Goal: Transaction & Acquisition: Purchase product/service

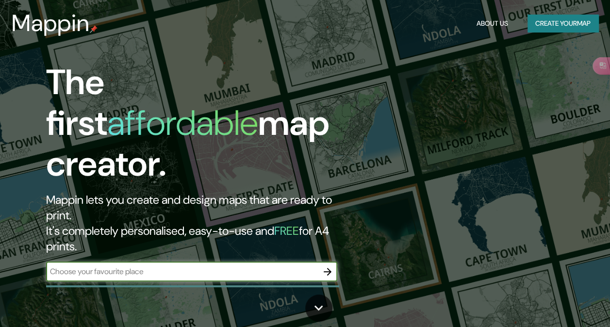
click at [158, 266] on input "text" at bounding box center [182, 271] width 272 height 11
type input "[GEOGRAPHIC_DATA]"
click at [329, 268] on icon "button" at bounding box center [328, 272] width 8 height 8
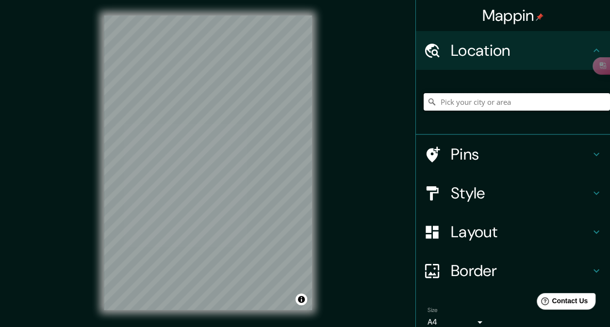
click at [456, 103] on input "Pick your city or area" at bounding box center [517, 101] width 186 height 17
click at [460, 157] on h4 "Pins" at bounding box center [521, 154] width 140 height 19
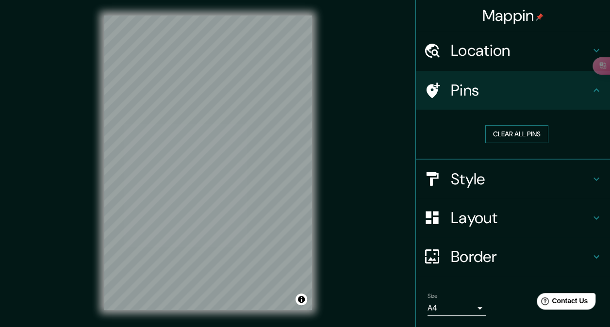
click at [508, 134] on button "Clear all pins" at bounding box center [516, 134] width 63 height 18
click at [591, 89] on icon at bounding box center [597, 90] width 12 height 12
click at [496, 183] on h4 "Style" at bounding box center [521, 178] width 140 height 19
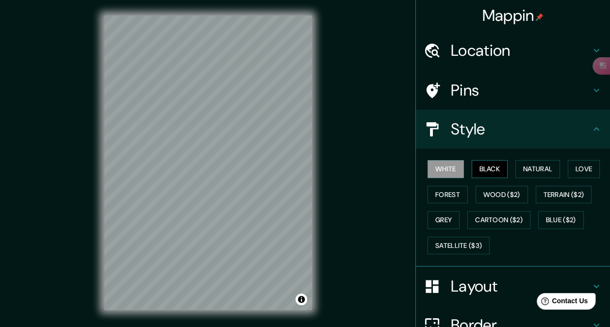
click at [485, 165] on button "Black" at bounding box center [490, 169] width 36 height 18
click at [534, 170] on button "Natural" at bounding box center [538, 169] width 45 height 18
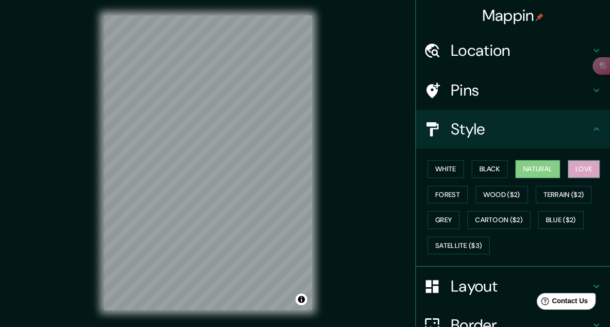
click at [568, 167] on button "Love" at bounding box center [584, 169] width 32 height 18
click at [428, 193] on button "Forest" at bounding box center [448, 195] width 40 height 18
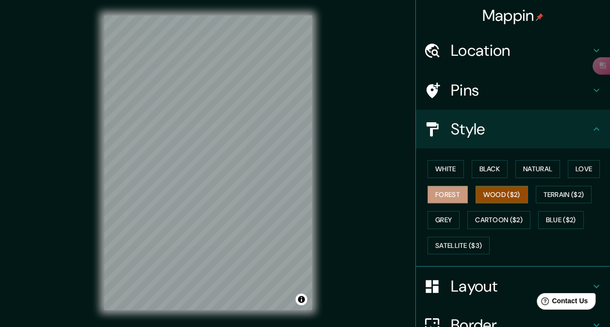
click at [486, 194] on button "Wood ($2)" at bounding box center [502, 195] width 52 height 18
click at [537, 192] on button "Terrain ($2)" at bounding box center [564, 195] width 56 height 18
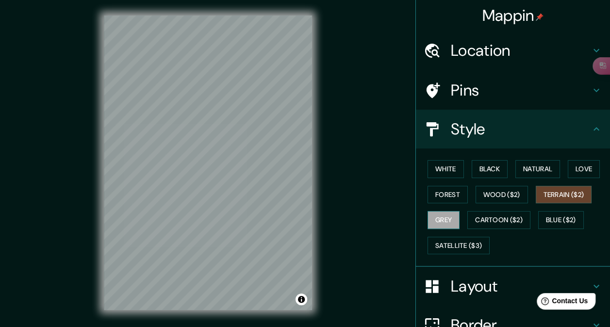
click at [444, 216] on button "Grey" at bounding box center [444, 220] width 32 height 18
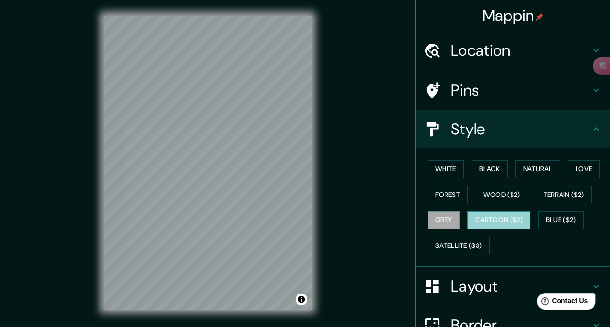
click at [482, 217] on button "Cartoon ($2)" at bounding box center [498, 220] width 63 height 18
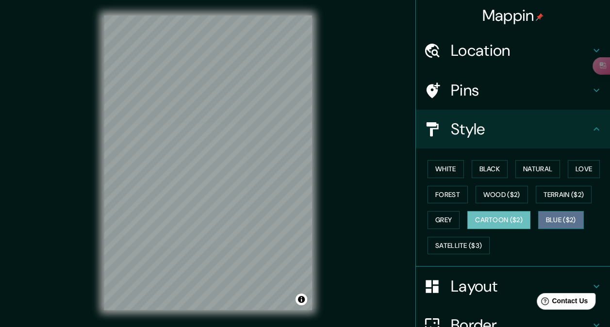
click at [552, 219] on button "Blue ($2)" at bounding box center [561, 220] width 46 height 18
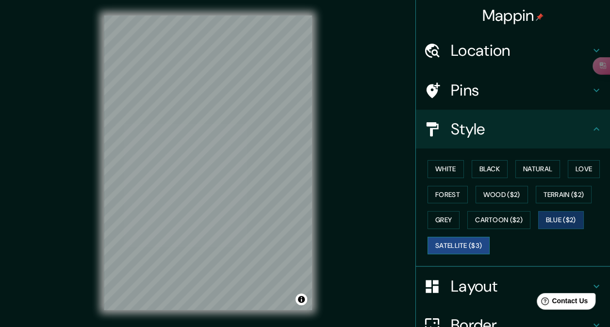
click at [464, 242] on button "Satellite ($3)" at bounding box center [459, 246] width 62 height 18
click at [447, 174] on button "White" at bounding box center [446, 169] width 36 height 18
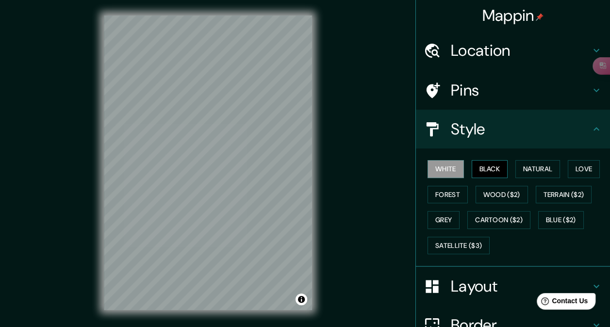
click at [482, 170] on button "Black" at bounding box center [490, 169] width 36 height 18
click at [525, 170] on button "Natural" at bounding box center [538, 169] width 45 height 18
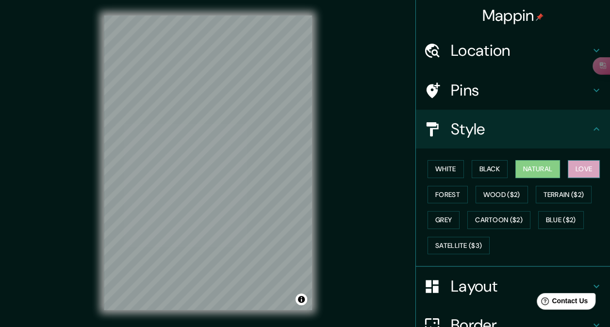
click at [570, 168] on button "Love" at bounding box center [584, 169] width 32 height 18
click at [437, 193] on button "Forest" at bounding box center [448, 195] width 40 height 18
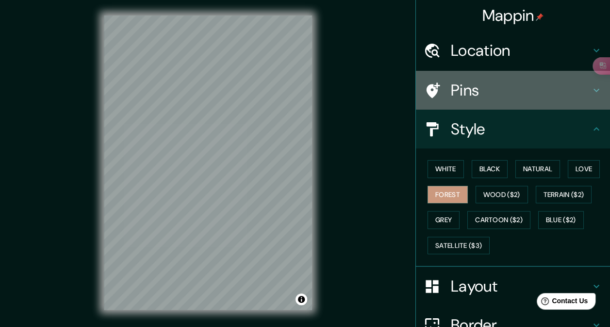
click at [463, 94] on h4 "Pins" at bounding box center [521, 90] width 140 height 19
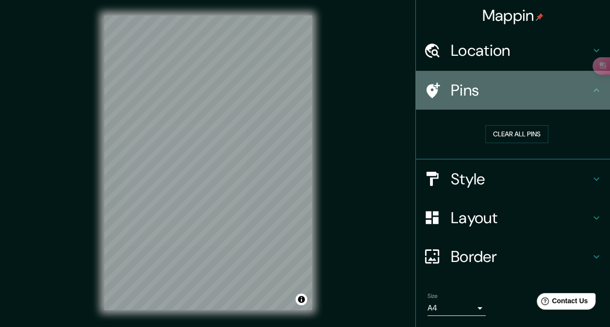
click at [430, 89] on icon at bounding box center [432, 90] width 17 height 17
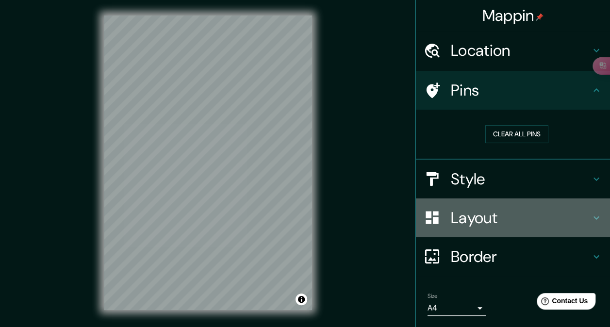
click at [458, 216] on h4 "Layout" at bounding box center [521, 217] width 140 height 19
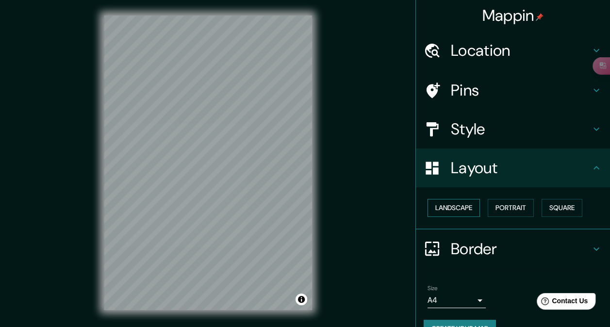
click at [448, 206] on button "Landscape" at bounding box center [454, 208] width 52 height 18
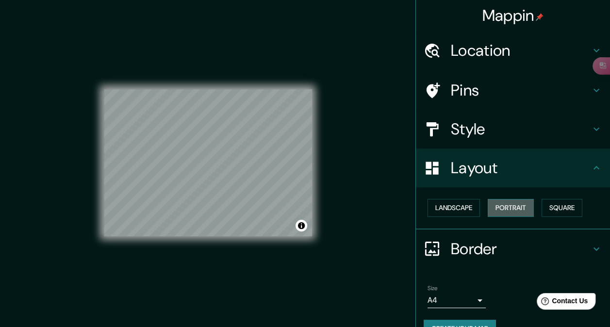
click at [492, 206] on button "Portrait" at bounding box center [511, 208] width 46 height 18
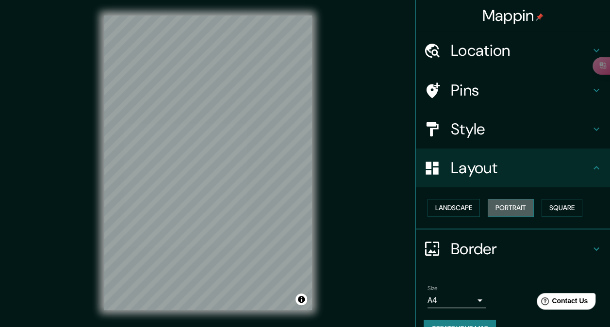
click at [495, 206] on button "Portrait" at bounding box center [511, 208] width 46 height 18
click at [543, 206] on button "Square" at bounding box center [562, 208] width 41 height 18
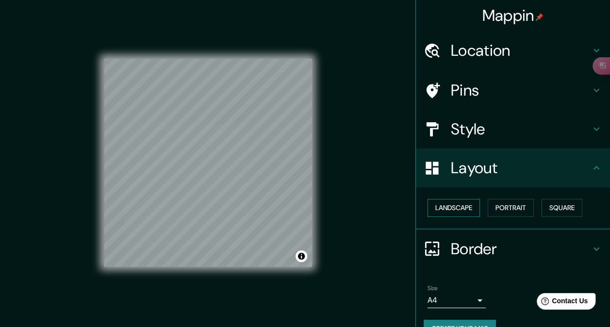
click at [456, 206] on button "Landscape" at bounding box center [454, 208] width 52 height 18
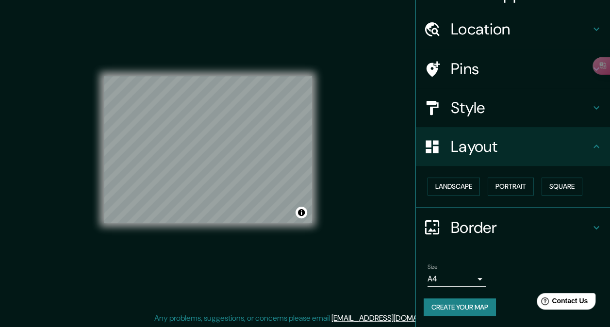
scroll to position [14, 0]
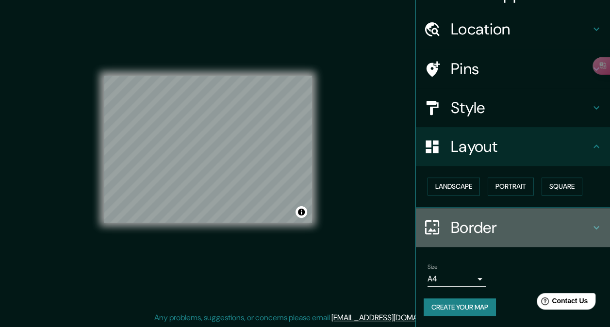
click at [456, 221] on h4 "Border" at bounding box center [521, 227] width 140 height 19
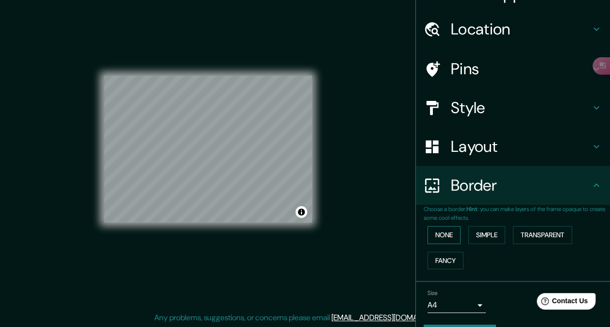
click at [440, 238] on button "None" at bounding box center [444, 235] width 33 height 18
click at [480, 234] on button "Simple" at bounding box center [486, 235] width 37 height 18
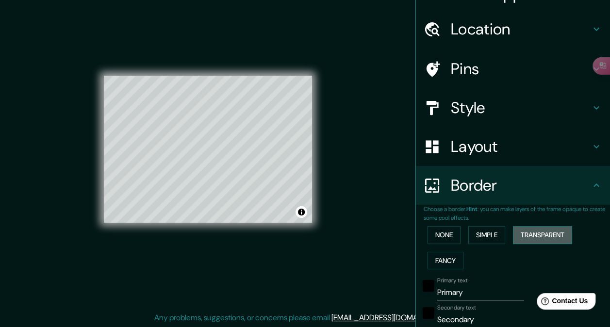
click at [525, 235] on button "Transparent" at bounding box center [542, 235] width 59 height 18
click at [432, 236] on button "None" at bounding box center [444, 235] width 33 height 18
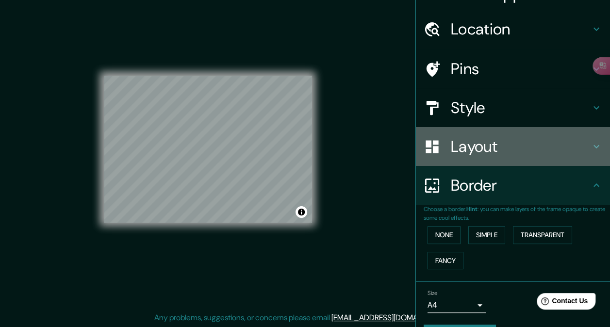
click at [465, 148] on h4 "Layout" at bounding box center [521, 146] width 140 height 19
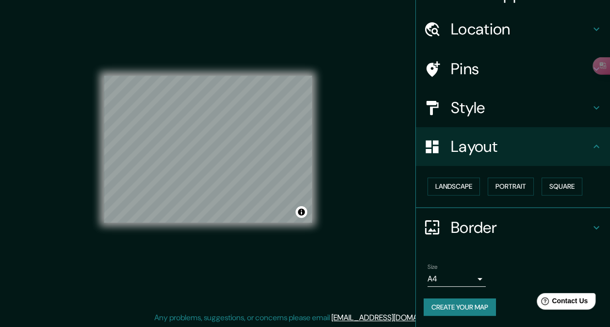
click at [470, 55] on div "Pins" at bounding box center [513, 69] width 194 height 39
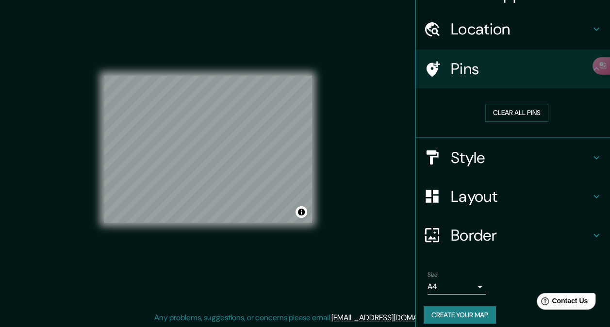
click at [416, 67] on div "Pins" at bounding box center [513, 69] width 194 height 39
click at [435, 67] on div at bounding box center [437, 69] width 27 height 17
click at [504, 113] on button "Clear all pins" at bounding box center [516, 113] width 63 height 18
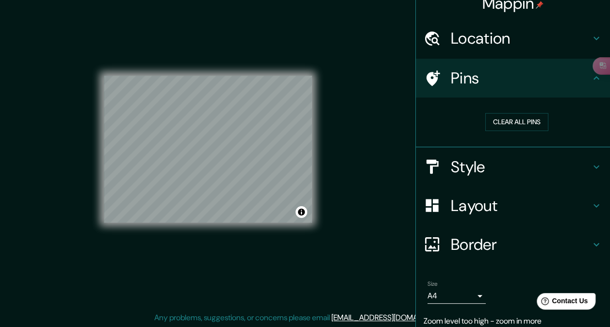
scroll to position [0, 0]
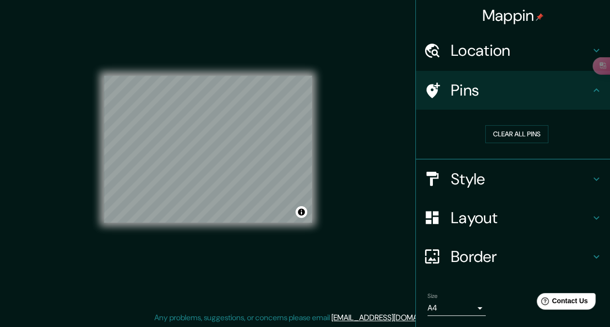
click at [481, 60] on h4 "Location" at bounding box center [521, 50] width 140 height 19
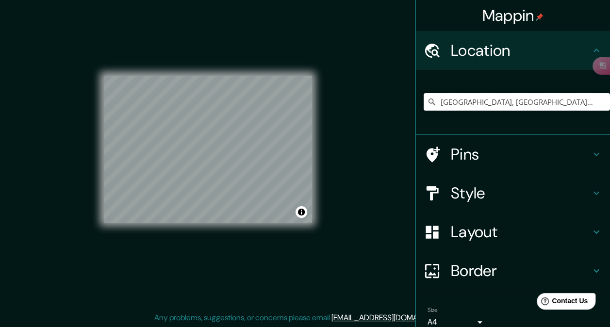
drag, startPoint x: 535, startPoint y: 102, endPoint x: 393, endPoint y: 110, distance: 141.9
click at [399, 110] on div "Mappin Location [GEOGRAPHIC_DATA], [GEOGRAPHIC_DATA], [GEOGRAPHIC_DATA] Pins St…" at bounding box center [305, 156] width 610 height 341
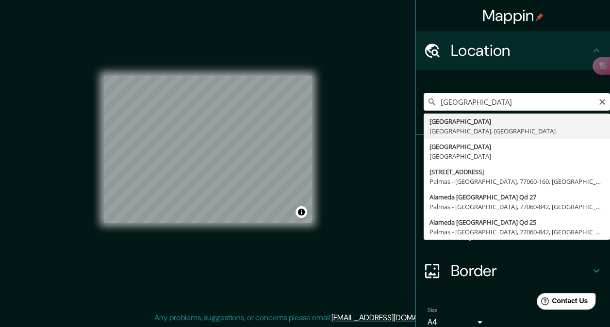
type input "[GEOGRAPHIC_DATA], [GEOGRAPHIC_DATA], [GEOGRAPHIC_DATA]"
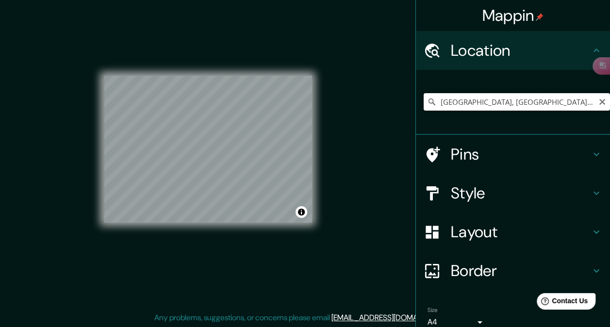
click at [560, 98] on input "[GEOGRAPHIC_DATA], [GEOGRAPHIC_DATA], [GEOGRAPHIC_DATA]" at bounding box center [517, 101] width 186 height 17
click at [303, 210] on button "Toggle attribution" at bounding box center [302, 212] width 12 height 12
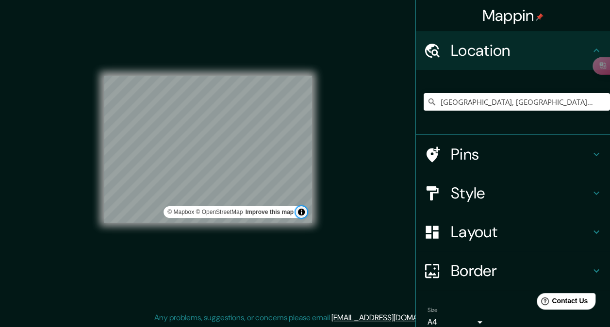
click at [303, 210] on button "Toggle attribution" at bounding box center [302, 212] width 12 height 12
